Goal: Task Accomplishment & Management: Manage account settings

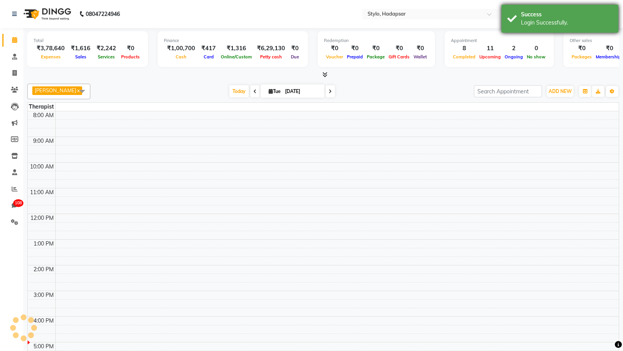
click at [575, 30] on div "Success Login Successfully." at bounding box center [559, 19] width 117 height 28
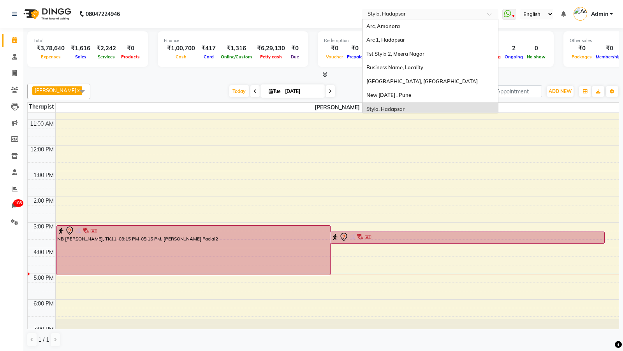
click at [399, 15] on input "text" at bounding box center [422, 15] width 113 height 8
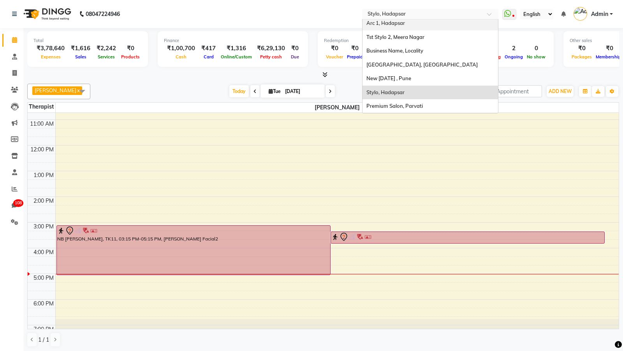
click at [386, 26] on div "Arc 1, Hadapsar" at bounding box center [429, 23] width 135 height 14
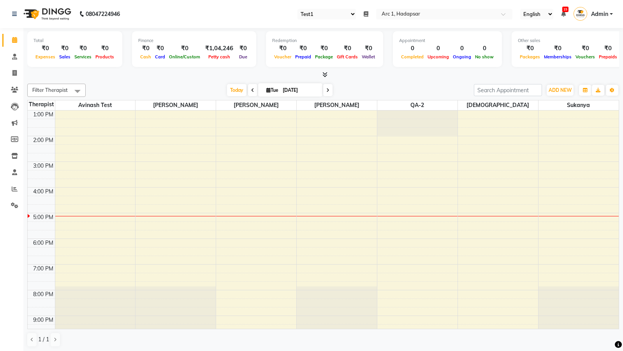
select select "80"
click at [16, 201] on span at bounding box center [15, 205] width 14 height 9
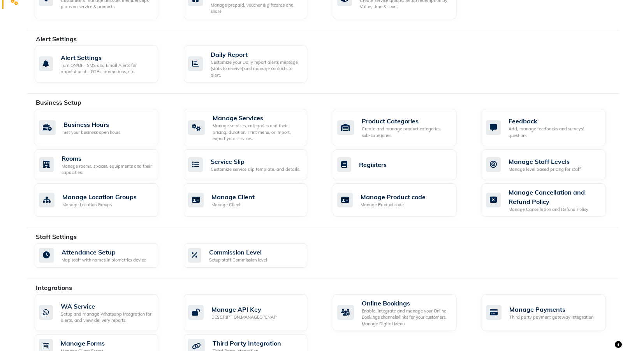
scroll to position [222, 0]
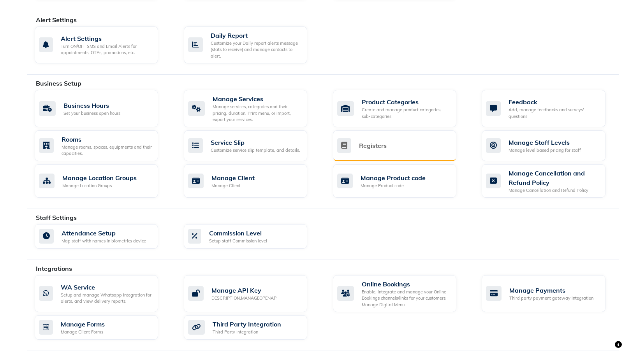
click at [390, 153] on div "Registers" at bounding box center [394, 145] width 123 height 31
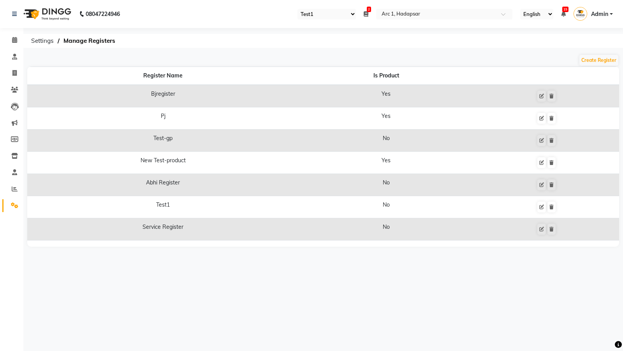
click at [317, 11] on select "Select Register Test-gp Abhi Register Test1 Service Register" at bounding box center [326, 14] width 58 height 11
click at [552, 160] on icon at bounding box center [551, 162] width 4 height 5
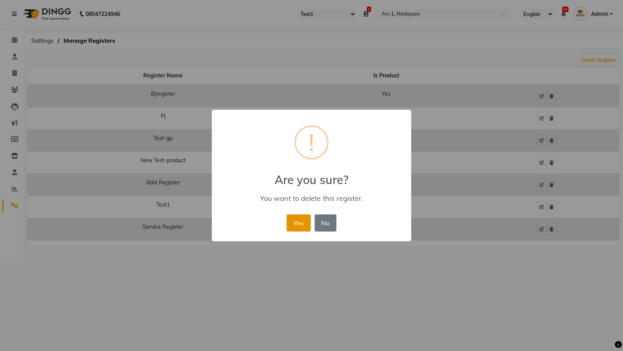
click at [300, 225] on button "Yes" at bounding box center [298, 222] width 24 height 17
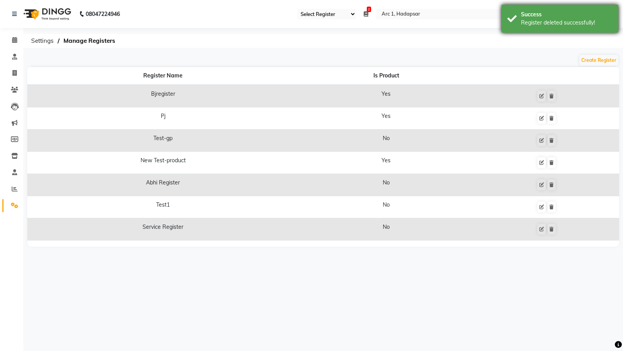
click at [545, 16] on div "Success" at bounding box center [566, 15] width 91 height 8
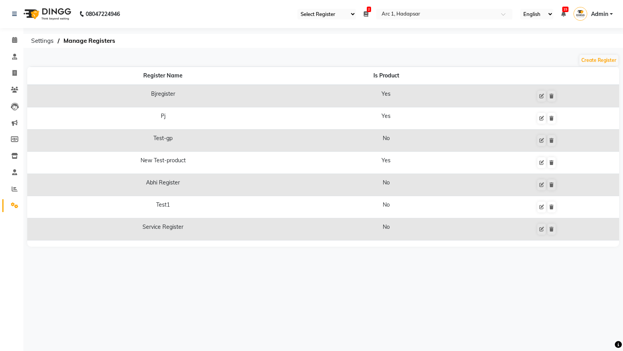
click at [334, 16] on select "Select Register Test-gp Abhi Register Test1 Service Register" at bounding box center [326, 14] width 58 height 11
click at [9, 73] on span at bounding box center [15, 73] width 14 height 9
select select "service"
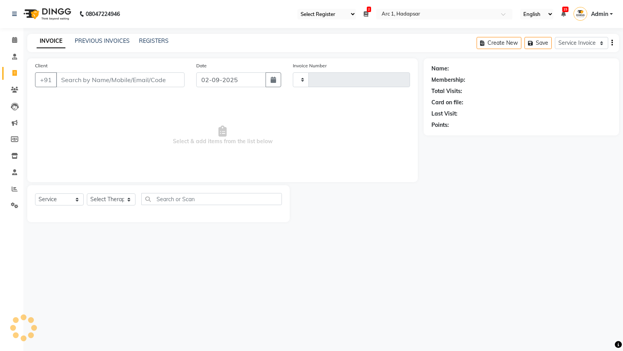
type input "0045"
select select "96"
select select "1680"
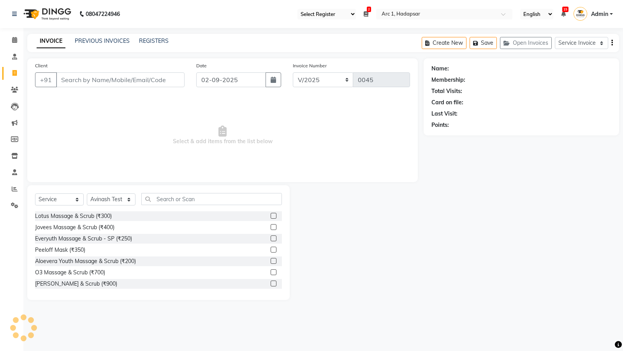
click at [325, 16] on body "08047224946 Select Register Test-gp Abhi Register Test1 Service Register 2 Dail…" at bounding box center [311, 175] width 623 height 351
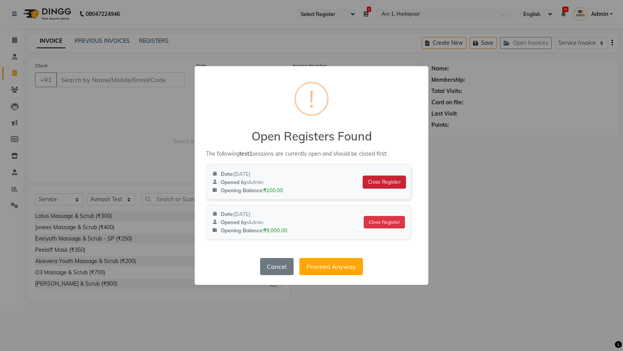
click at [381, 184] on button "Close Register" at bounding box center [384, 182] width 43 height 13
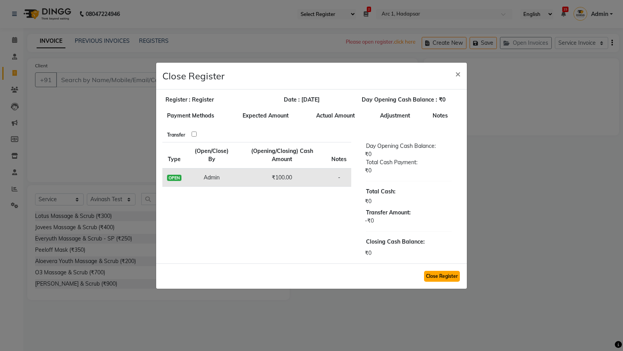
click at [432, 280] on button "Close Register" at bounding box center [442, 276] width 36 height 11
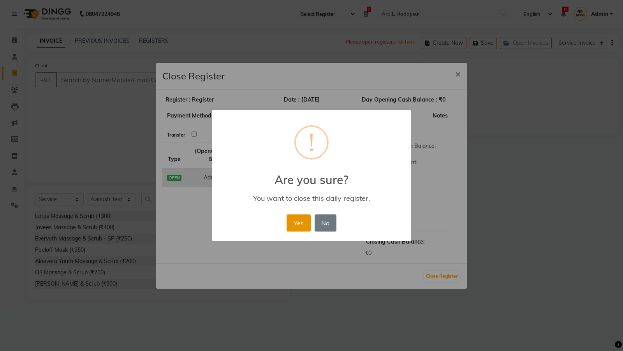
click at [289, 226] on button "Yes" at bounding box center [298, 222] width 24 height 17
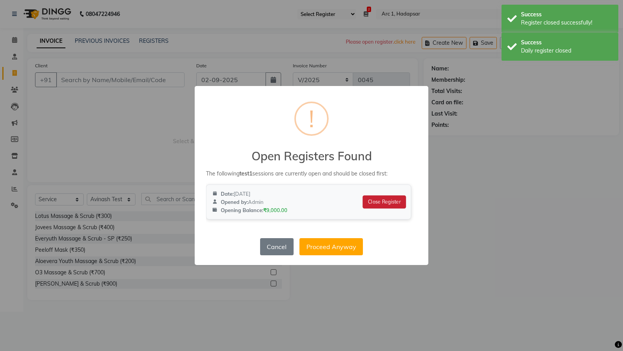
click at [383, 202] on button "Close Register" at bounding box center [384, 201] width 43 height 13
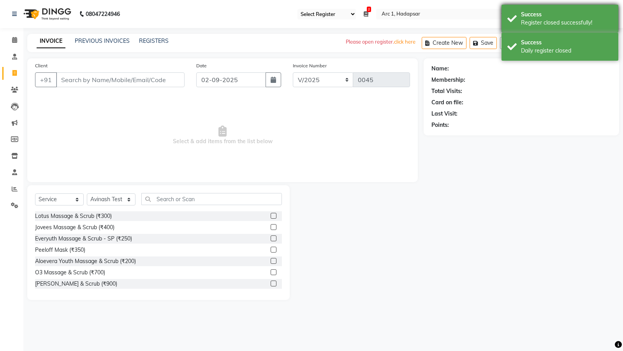
click at [560, 22] on div "Register closed successfully!" at bounding box center [566, 23] width 91 height 8
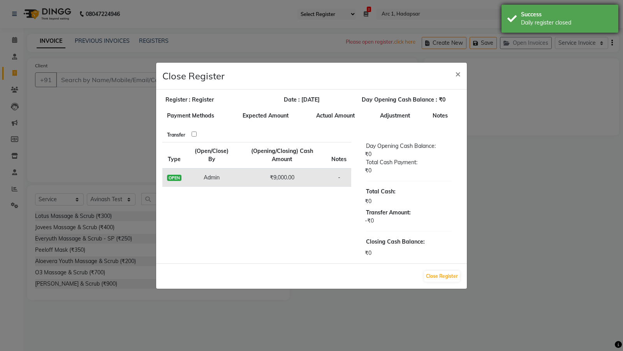
click at [555, 19] on div "Daily register closed" at bounding box center [566, 23] width 91 height 8
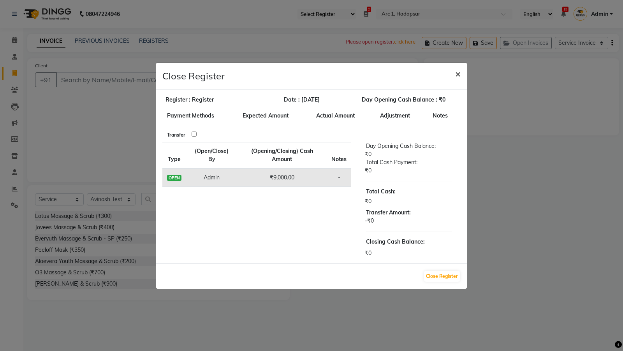
click at [458, 74] on span "×" at bounding box center [457, 74] width 5 height 12
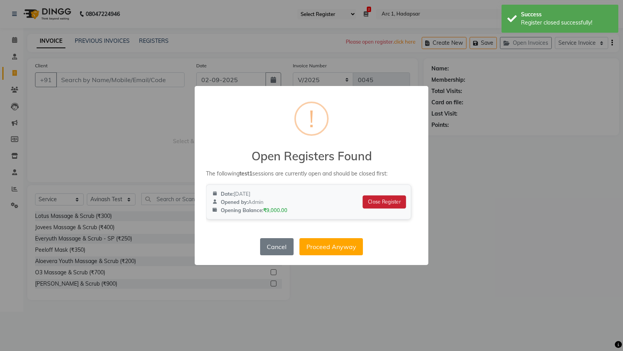
click at [378, 204] on button "Close Register" at bounding box center [384, 201] width 43 height 13
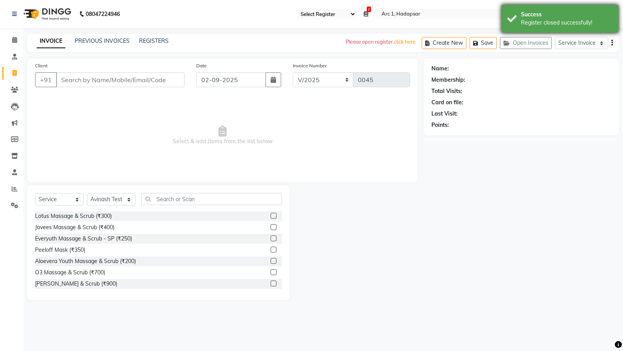
click at [528, 18] on div "Success" at bounding box center [566, 15] width 91 height 8
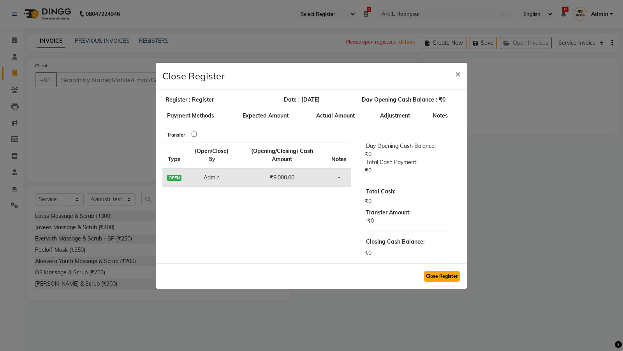
click at [435, 279] on button "Close Register" at bounding box center [442, 276] width 36 height 11
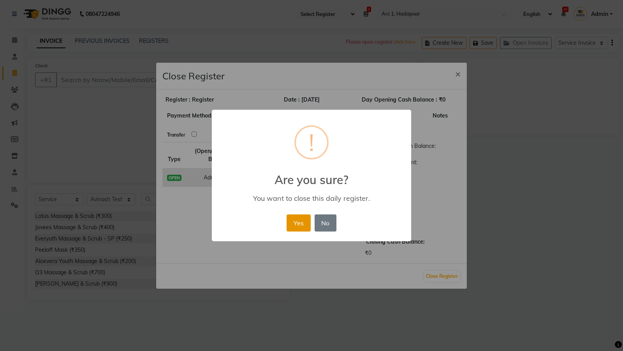
click at [302, 223] on button "Yes" at bounding box center [298, 222] width 24 height 17
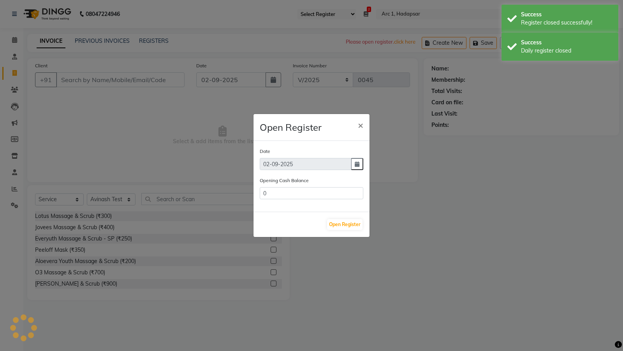
type input "9000"
click at [576, 11] on div "Success" at bounding box center [566, 15] width 91 height 8
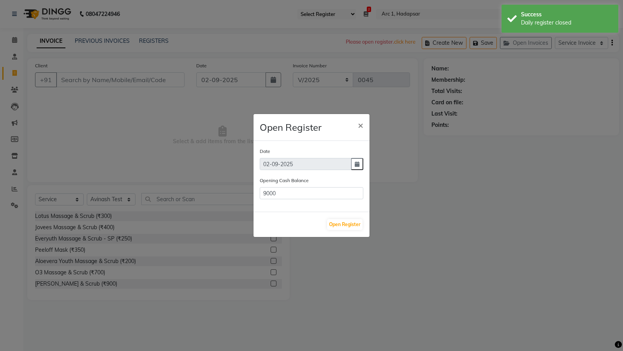
click at [576, 11] on div "Success" at bounding box center [566, 15] width 91 height 8
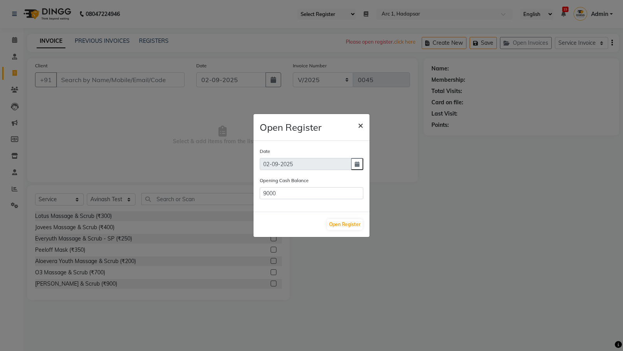
click at [358, 126] on span "×" at bounding box center [360, 125] width 5 height 12
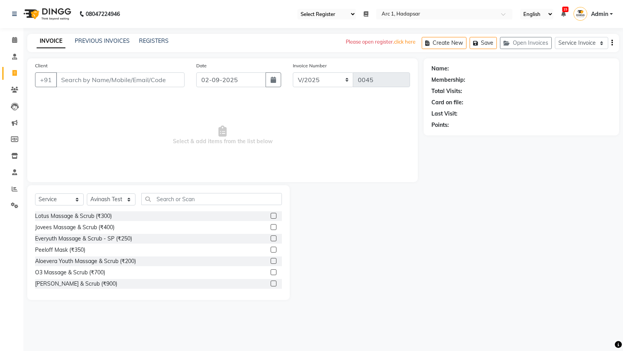
click at [331, 11] on select "Select Register Test-gp Abhi Register Test1 Service Register" at bounding box center [326, 14] width 58 height 11
select select "78"
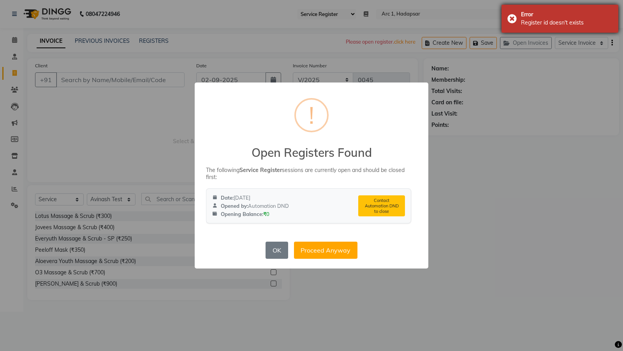
click at [525, 26] on div "Register id doesn't exists" at bounding box center [566, 23] width 91 height 8
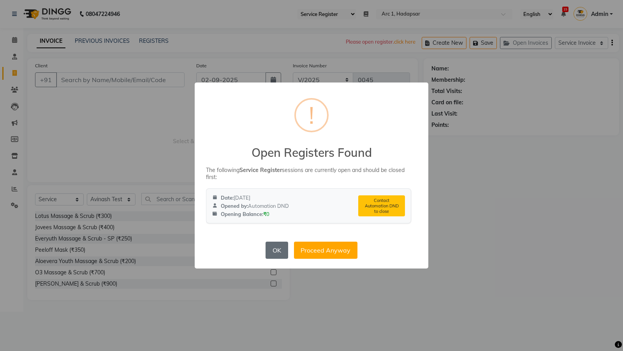
click at [274, 249] on button "OK" at bounding box center [276, 250] width 22 height 17
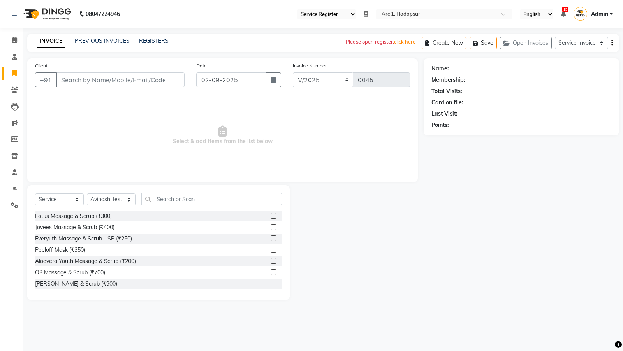
click at [315, 9] on select "Select Register Test-gp Abhi Register Test1 Service Register" at bounding box center [326, 14] width 58 height 11
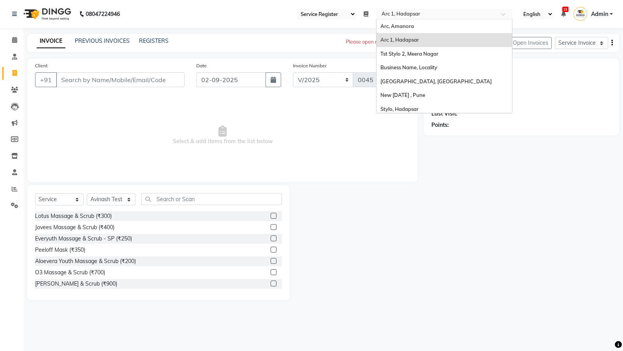
click at [391, 16] on input "text" at bounding box center [436, 15] width 113 height 8
click at [385, 51] on span "Tst Stylo 2, Meera Nagar" at bounding box center [409, 54] width 58 height 6
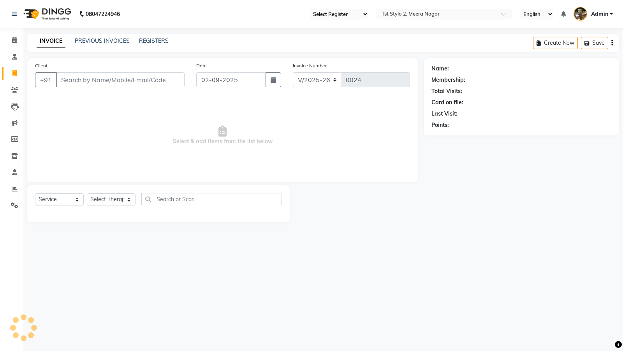
select select "3"
select select "service"
click at [343, 11] on select "Select Register Service-register1 Register 1.2" at bounding box center [339, 14] width 58 height 11
click at [15, 206] on icon at bounding box center [14, 205] width 7 height 6
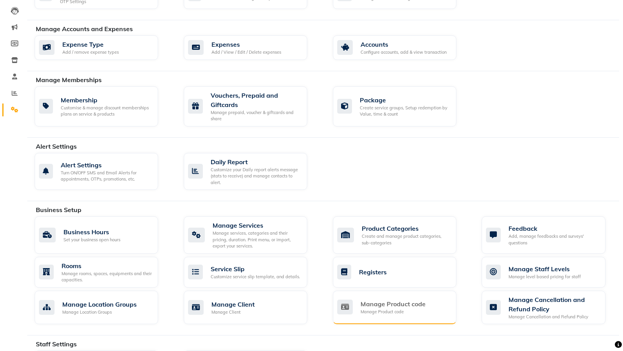
scroll to position [125, 0]
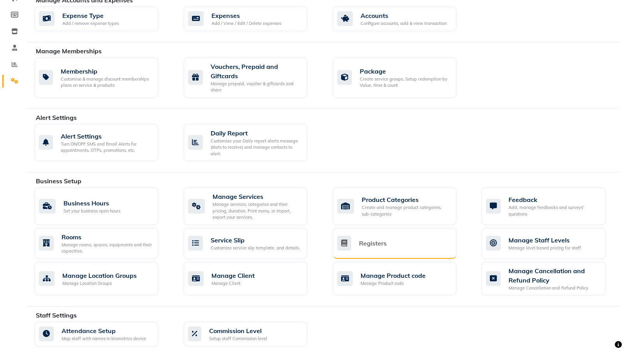
click at [400, 239] on div "Registers" at bounding box center [393, 243] width 113 height 15
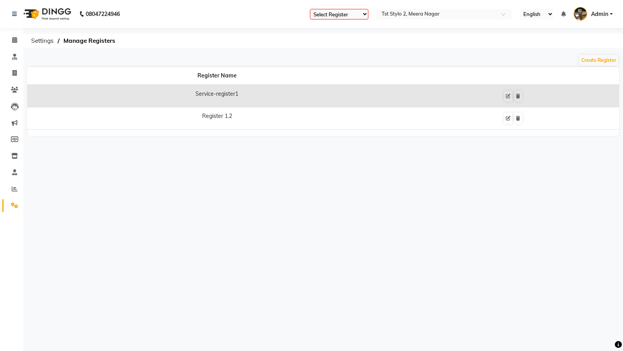
click at [329, 16] on select "Select Register Service-register1 Register 1.2" at bounding box center [339, 14] width 58 height 11
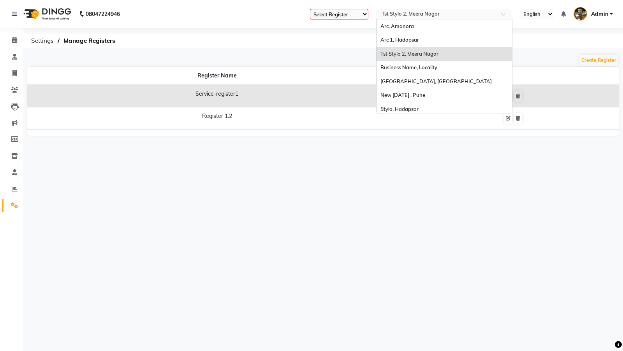
click at [408, 15] on input "text" at bounding box center [436, 15] width 113 height 8
click at [391, 41] on span "Arc 1, Hadapsar" at bounding box center [399, 40] width 39 height 6
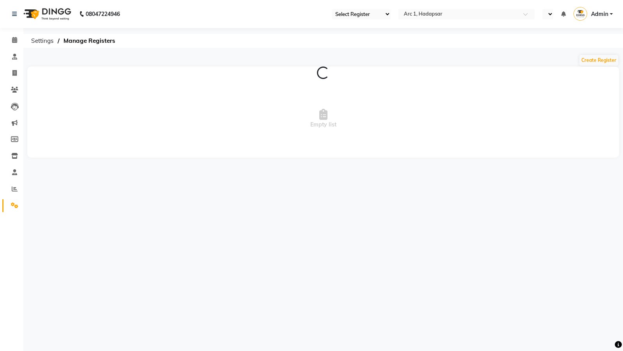
select select "80"
select select "en"
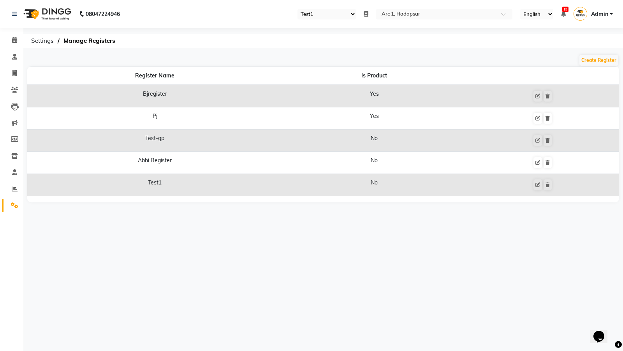
click at [326, 11] on select "Select Register Test-gp Abhi Register Test1" at bounding box center [326, 14] width 58 height 11
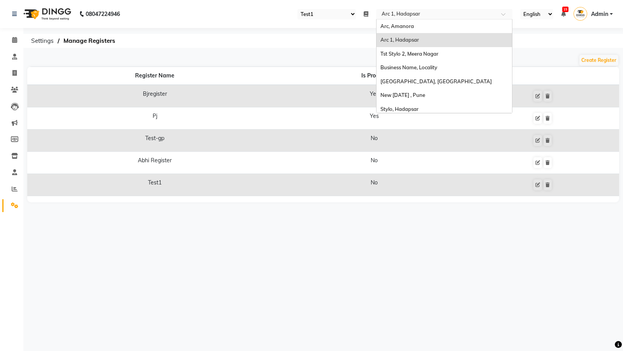
click at [395, 14] on input "text" at bounding box center [436, 15] width 113 height 8
click at [392, 53] on span "Tst Stylo 2, Meera Nagar" at bounding box center [409, 54] width 58 height 6
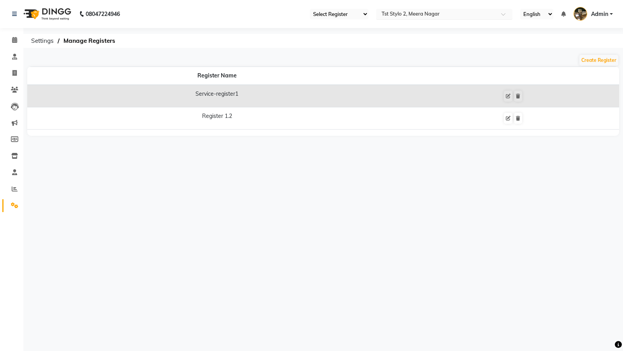
click at [431, 15] on input "text" at bounding box center [436, 15] width 113 height 8
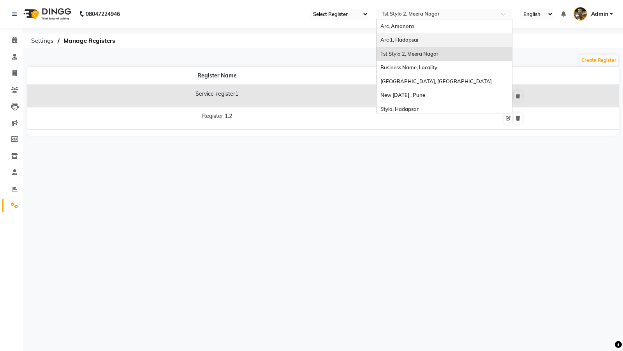
click at [407, 40] on span "Arc 1, Hadapsar" at bounding box center [399, 40] width 39 height 6
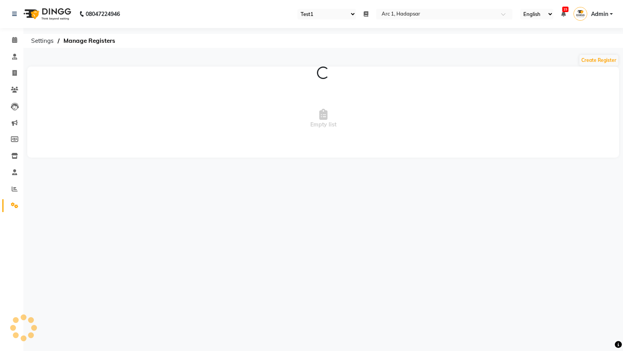
select select "80"
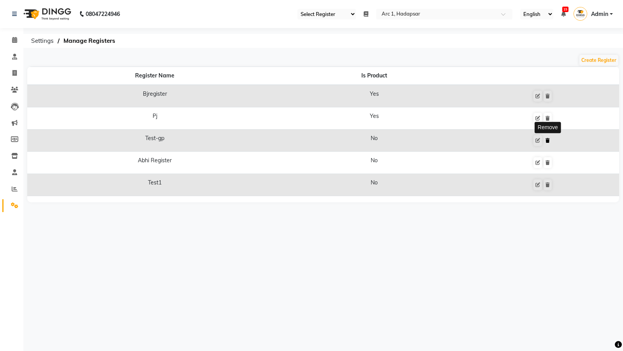
click at [546, 139] on icon at bounding box center [547, 140] width 4 height 5
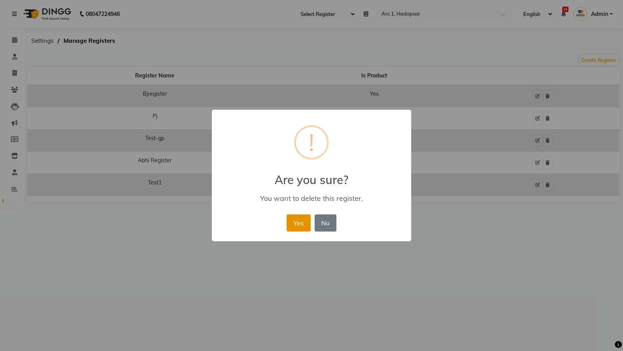
click at [293, 224] on button "Yes" at bounding box center [298, 222] width 24 height 17
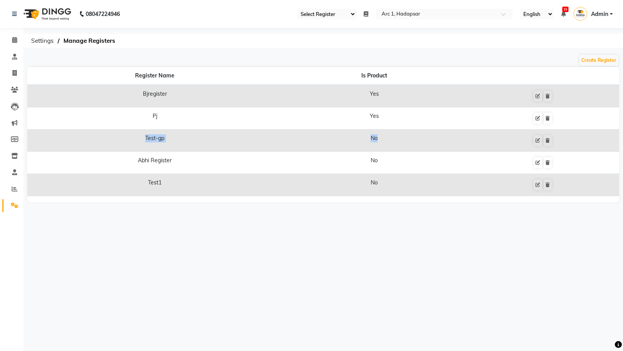
drag, startPoint x: 141, startPoint y: 139, endPoint x: 557, endPoint y: 135, distance: 416.1
click at [557, 135] on tr "Test-gp No Remove" at bounding box center [323, 141] width 592 height 22
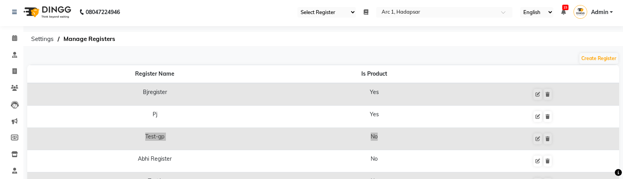
scroll to position [15, 0]
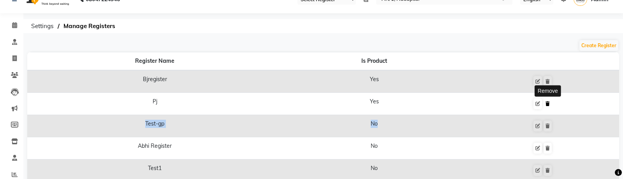
click at [548, 104] on icon at bounding box center [547, 103] width 4 height 5
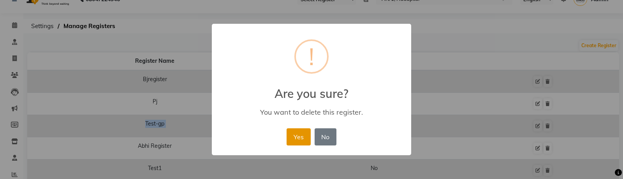
click at [300, 135] on button "Yes" at bounding box center [298, 136] width 24 height 17
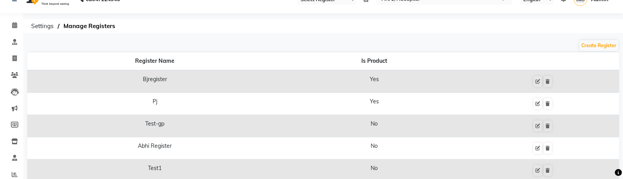
scroll to position [0, 0]
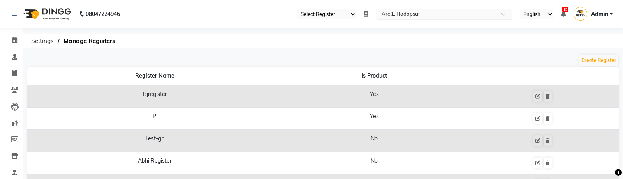
click at [417, 9] on div "Select Location × Arc 1, Hadapsar" at bounding box center [444, 14] width 136 height 11
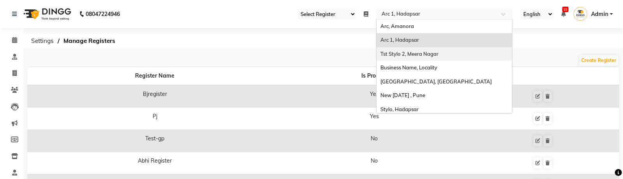
click at [402, 56] on span "Tst Stylo 2, Meera Nagar" at bounding box center [409, 54] width 58 height 6
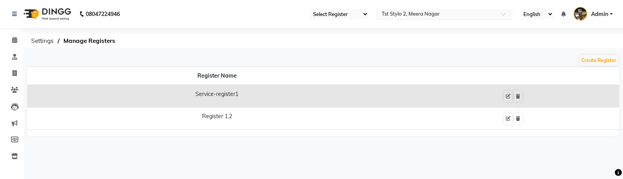
click at [422, 16] on input "text" at bounding box center [436, 15] width 113 height 8
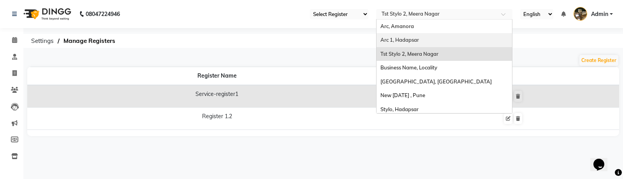
click at [404, 38] on span "Arc 1, Hadapsar" at bounding box center [399, 40] width 39 height 6
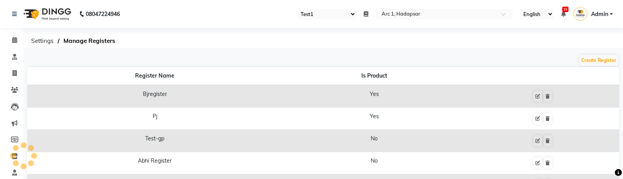
select select "80"
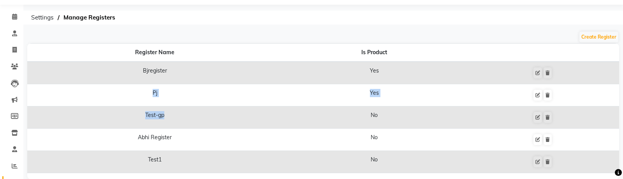
drag, startPoint x: 135, startPoint y: 88, endPoint x: 216, endPoint y: 122, distance: 87.4
click at [216, 122] on tbody "Bjregister Yes Pj Yes Test-gp No Abhi Register No Test1 No" at bounding box center [323, 116] width 592 height 111
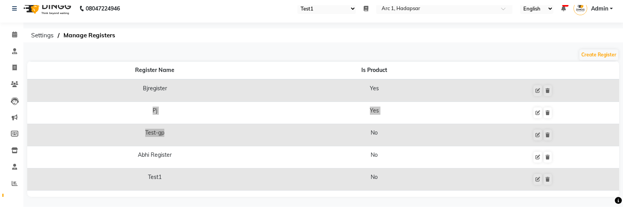
scroll to position [0, 0]
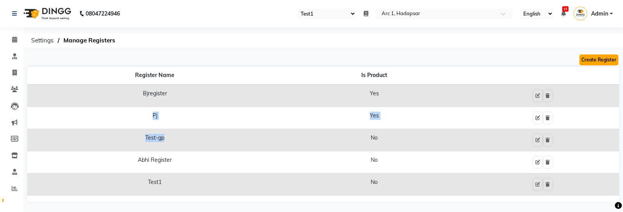
click at [600, 59] on button "Create Register" at bounding box center [598, 59] width 39 height 11
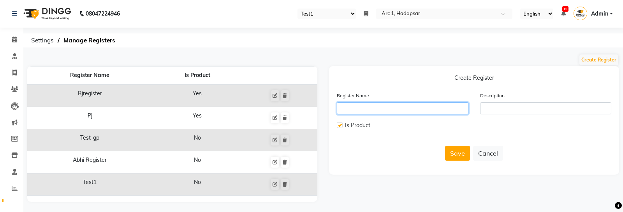
click at [353, 112] on input "text" at bounding box center [403, 108] width 132 height 12
type input "QA"
drag, startPoint x: 339, startPoint y: 122, endPoint x: 408, endPoint y: 137, distance: 70.0
click at [344, 128] on div "Is Product" at bounding box center [403, 126] width 132 height 10
click at [341, 125] on label at bounding box center [340, 125] width 6 height 6
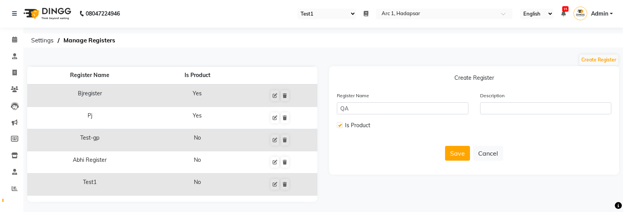
click at [341, 125] on input "checkbox" at bounding box center [339, 125] width 5 height 5
checkbox input "false"
click at [497, 104] on input "text" at bounding box center [546, 108] width 132 height 12
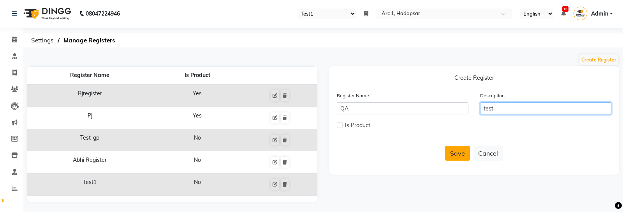
type input "test"
click at [449, 151] on button "Save" at bounding box center [457, 153] width 25 height 15
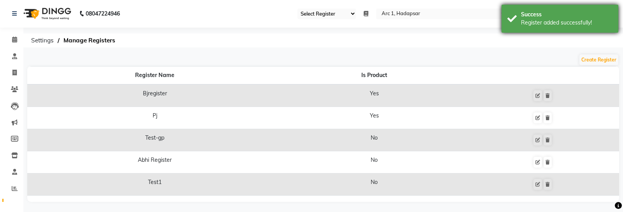
click at [539, 19] on div "Register added successfully!" at bounding box center [566, 23] width 91 height 8
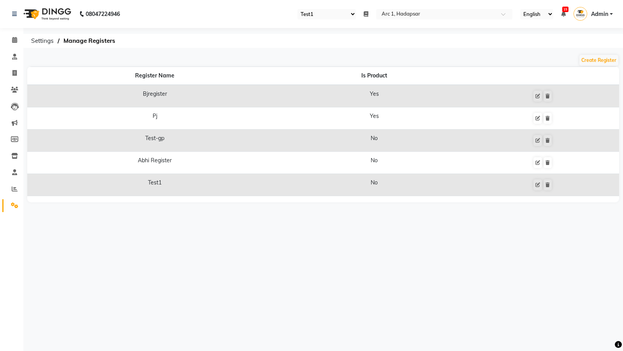
select select "80"
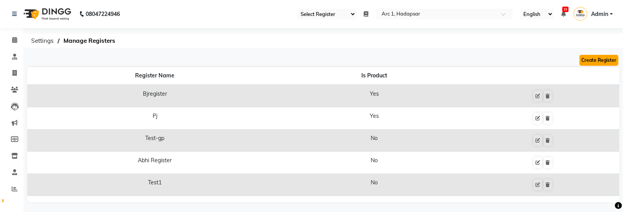
click at [602, 55] on button "Create Register" at bounding box center [598, 60] width 39 height 11
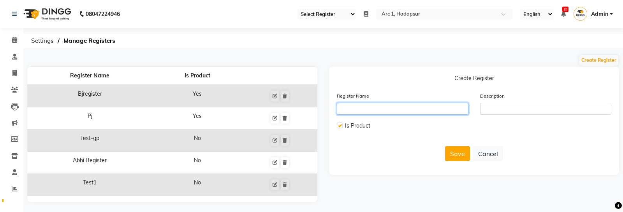
click at [401, 112] on input "text" at bounding box center [403, 109] width 132 height 12
type input "QA123"
click at [338, 126] on label at bounding box center [340, 126] width 6 height 6
click at [338, 126] on input "checkbox" at bounding box center [339, 125] width 5 height 5
checkbox input "false"
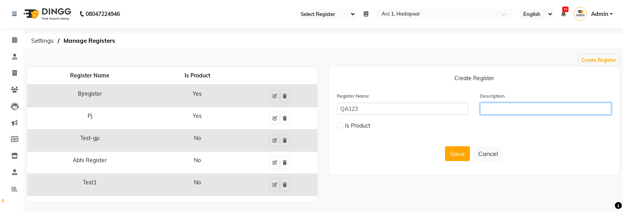
click at [518, 110] on input "text" at bounding box center [546, 109] width 132 height 12
type input "test"
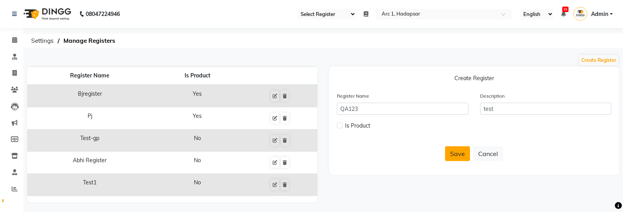
click at [455, 156] on button "Save" at bounding box center [457, 153] width 25 height 15
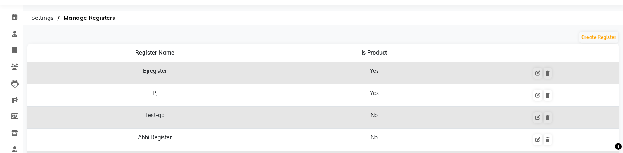
scroll to position [26, 0]
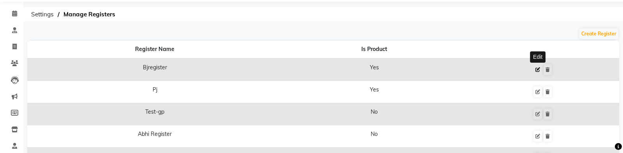
click at [536, 70] on icon at bounding box center [537, 69] width 5 height 5
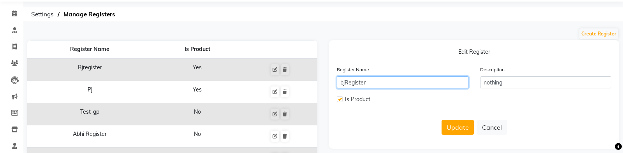
click at [378, 84] on input "bjRegister" at bounding box center [403, 82] width 132 height 12
type input "bjRegister1"
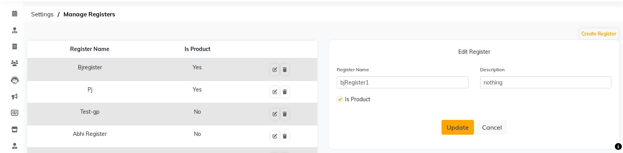
click at [446, 125] on button "Update" at bounding box center [457, 127] width 32 height 15
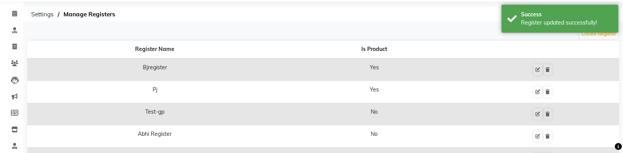
scroll to position [41, 0]
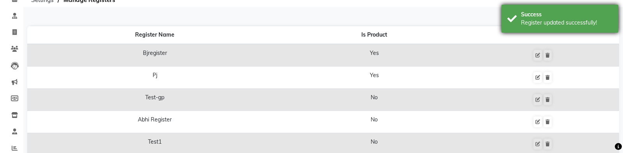
click at [564, 23] on div "Register updated successfully!" at bounding box center [566, 23] width 91 height 8
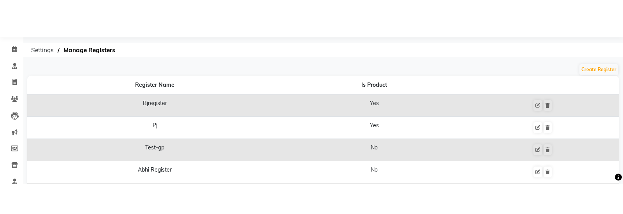
scroll to position [0, 0]
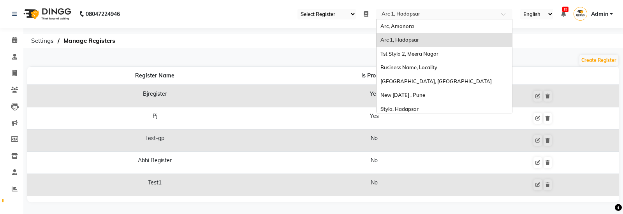
click at [419, 19] on ng-select "Select Location × Arc 1, Hadapsar Arc, Amanora Arc 1, Hadapsar Tst Stylo 2, Mee…" at bounding box center [444, 14] width 136 height 11
click at [409, 56] on span "Tst Stylo 2, Meera Nagar" at bounding box center [409, 54] width 58 height 6
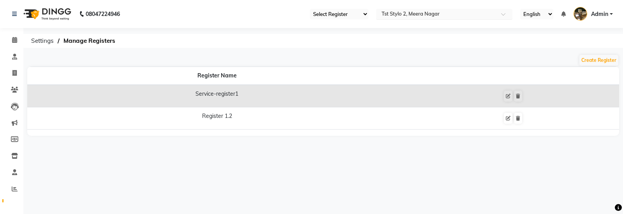
click at [408, 15] on input "text" at bounding box center [436, 15] width 113 height 8
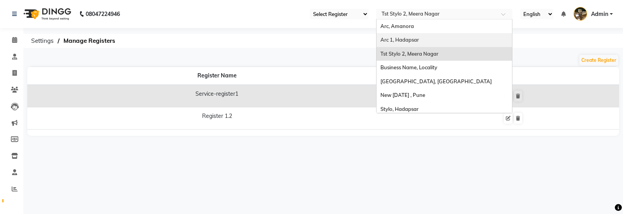
click at [393, 37] on span "Arc 1, Hadapsar" at bounding box center [399, 40] width 39 height 6
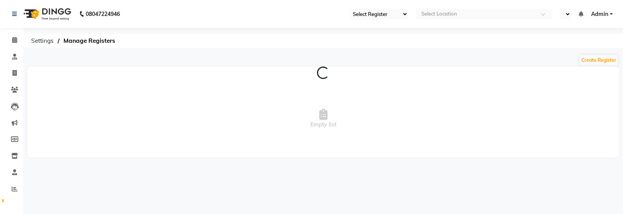
select select "80"
select select "en"
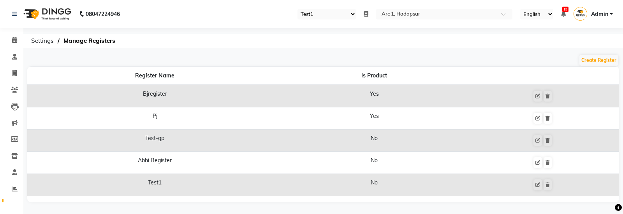
click at [590, 18] on link "Admin" at bounding box center [592, 14] width 39 height 13
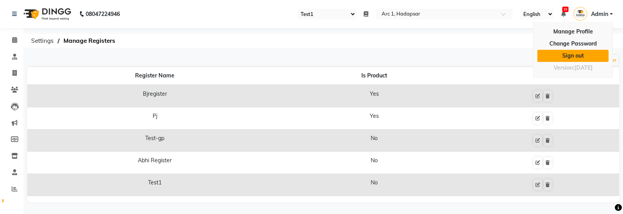
click at [565, 53] on link "Sign out" at bounding box center [572, 56] width 71 height 12
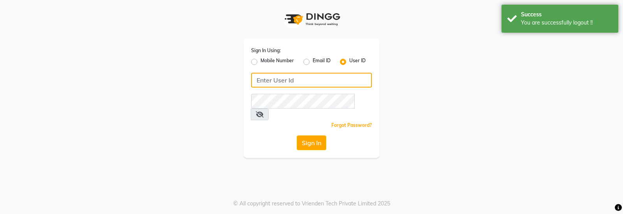
click at [285, 81] on input "Username" at bounding box center [311, 80] width 121 height 15
click at [313, 61] on label "Email ID" at bounding box center [322, 61] width 18 height 9
click at [313, 61] on input "Email ID" at bounding box center [315, 59] width 5 height 5
radio input "true"
radio input "false"
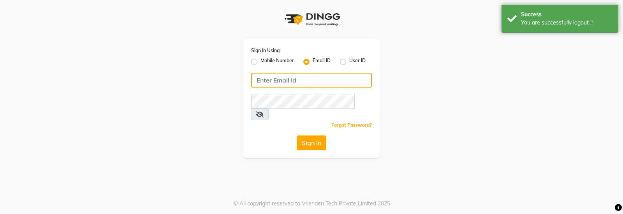
click at [297, 77] on input "Username" at bounding box center [311, 80] width 121 height 15
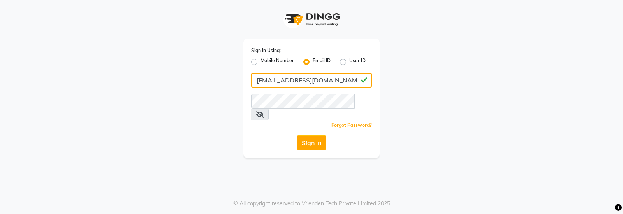
type input "[EMAIL_ADDRESS][DOMAIN_NAME]"
click at [297, 135] on button "Sign In" at bounding box center [312, 142] width 30 height 15
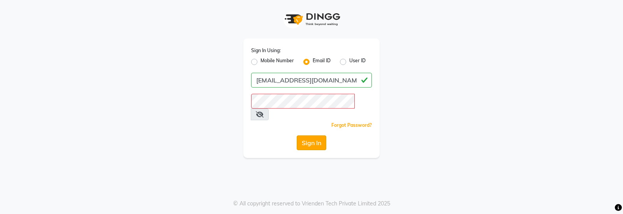
click at [310, 135] on button "Sign In" at bounding box center [312, 142] width 30 height 15
click at [311, 135] on button "Sign In" at bounding box center [312, 142] width 30 height 15
click at [297, 135] on button "Sign In" at bounding box center [312, 142] width 30 height 15
